Goal: Task Accomplishment & Management: Manage account settings

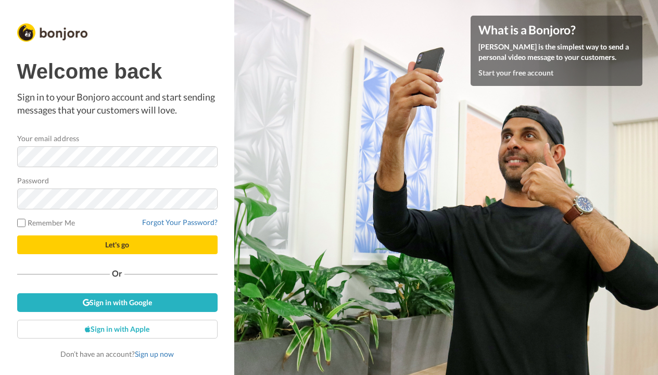
click at [118, 245] on span "Let's go" at bounding box center [117, 244] width 24 height 9
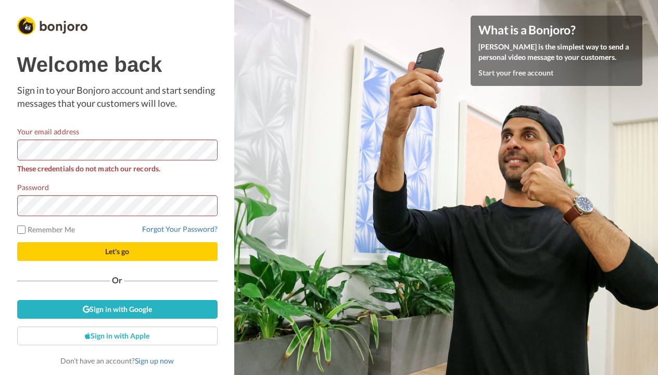
click at [80, 249] on button "Let's go" at bounding box center [117, 251] width 200 height 19
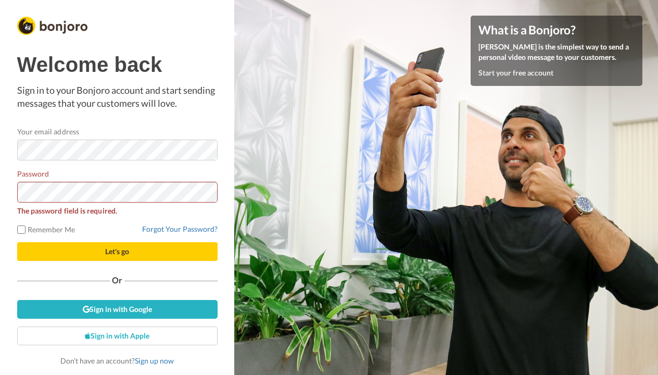
click at [80, 249] on button "Let's go" at bounding box center [117, 251] width 200 height 19
